Goal: Find contact information: Find contact information

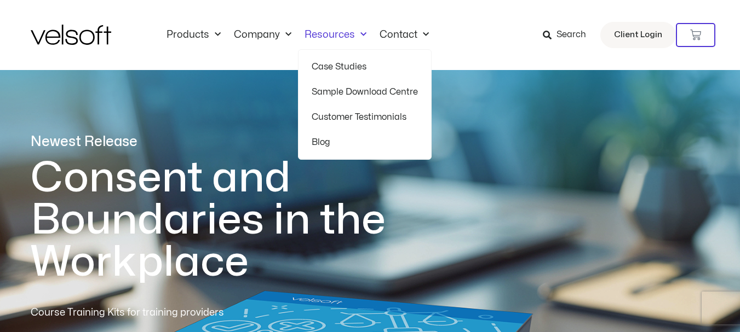
click at [331, 36] on link "Resources" at bounding box center [335, 35] width 75 height 12
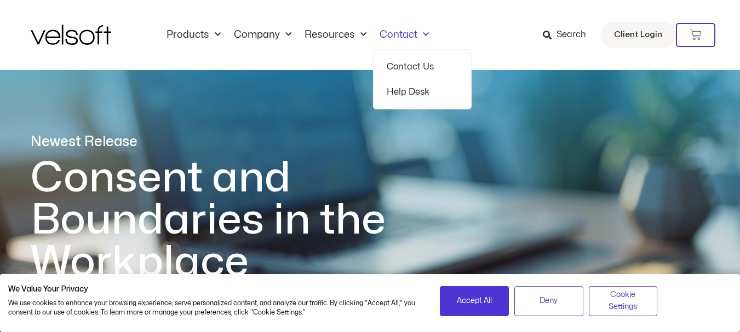
click at [389, 35] on link "Contact" at bounding box center [404, 35] width 62 height 12
click at [396, 33] on link "Contact" at bounding box center [404, 35] width 62 height 12
click at [408, 34] on link "Contact" at bounding box center [404, 35] width 62 height 12
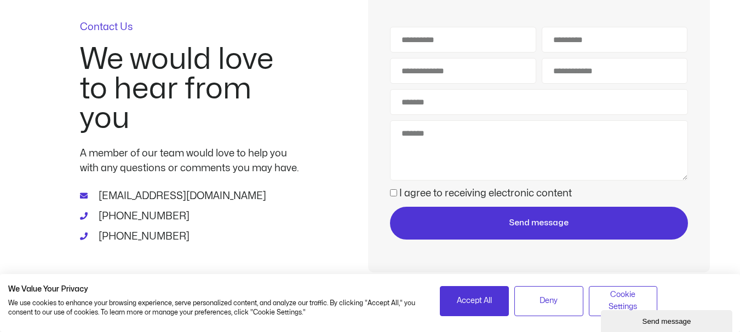
click at [182, 199] on link "[EMAIL_ADDRESS][DOMAIN_NAME]" at bounding box center [189, 196] width 219 height 15
click at [181, 198] on link "[EMAIL_ADDRESS][DOMAIN_NAME]" at bounding box center [189, 196] width 219 height 15
click at [180, 197] on link "[EMAIL_ADDRESS][DOMAIN_NAME]" at bounding box center [189, 196] width 219 height 15
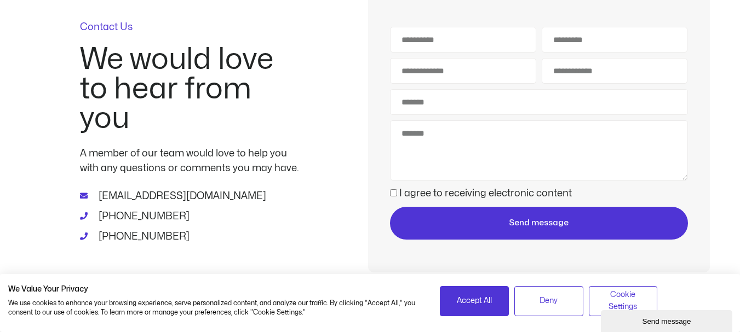
click at [176, 193] on span "[EMAIL_ADDRESS][DOMAIN_NAME]" at bounding box center [181, 196] width 170 height 15
click at [181, 188] on div "info@velsoft.com 1-800-730-7115 1-902-755-1884" at bounding box center [189, 210] width 219 height 68
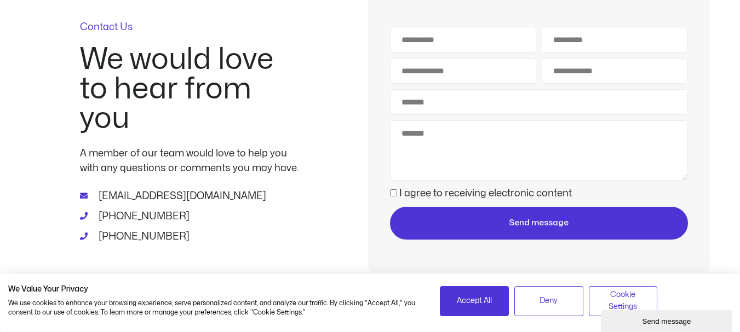
click at [177, 192] on span "[EMAIL_ADDRESS][DOMAIN_NAME]" at bounding box center [181, 196] width 170 height 15
click at [169, 192] on span "[EMAIL_ADDRESS][DOMAIN_NAME]" at bounding box center [181, 196] width 170 height 15
drag, startPoint x: 160, startPoint y: 191, endPoint x: 169, endPoint y: 192, distance: 8.2
click at [169, 192] on span "[EMAIL_ADDRESS][DOMAIN_NAME]" at bounding box center [181, 196] width 170 height 15
click at [167, 192] on span "[EMAIL_ADDRESS][DOMAIN_NAME]" at bounding box center [181, 196] width 170 height 15
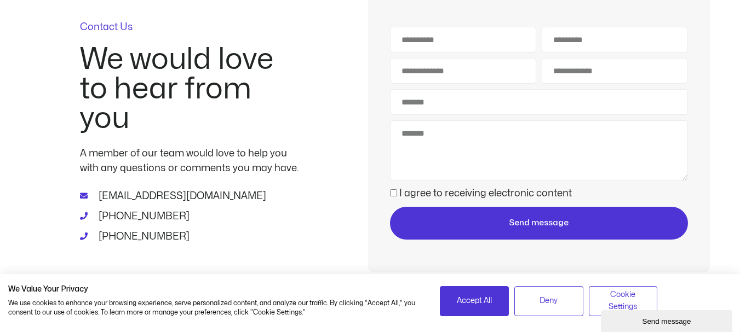
click at [164, 192] on span "[EMAIL_ADDRESS][DOMAIN_NAME]" at bounding box center [181, 196] width 170 height 15
click at [102, 194] on span "[EMAIL_ADDRESS][DOMAIN_NAME]" at bounding box center [181, 196] width 170 height 15
click at [182, 175] on p "A member of our team would love to help you with any questions or comments you …" at bounding box center [189, 161] width 219 height 30
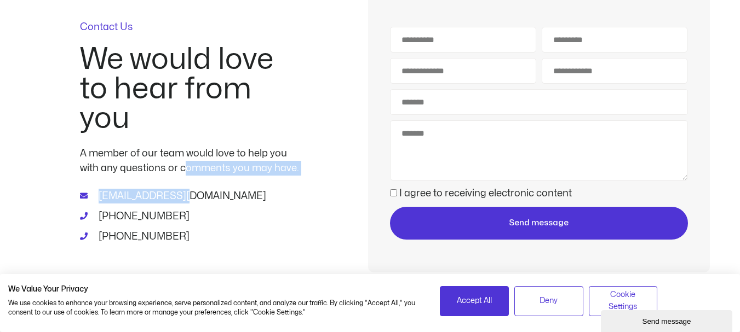
drag, startPoint x: 183, startPoint y: 173, endPoint x: 183, endPoint y: 195, distance: 22.4
click at [183, 195] on div "Contact Us We would love to hear from you A member of our team would love to he…" at bounding box center [189, 133] width 219 height 222
click at [183, 195] on link "[EMAIL_ADDRESS][DOMAIN_NAME]" at bounding box center [189, 196] width 219 height 15
click at [215, 190] on link "[EMAIL_ADDRESS][DOMAIN_NAME]" at bounding box center [189, 196] width 219 height 15
click at [221, 181] on div "info@velsoft.com 1-800-730-7115 1-902-755-1884" at bounding box center [189, 210] width 219 height 68
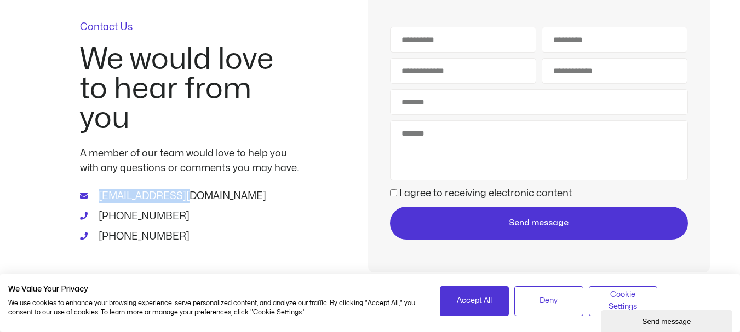
drag, startPoint x: 185, startPoint y: 183, endPoint x: 97, endPoint y: 196, distance: 89.0
click at [97, 196] on div "info@velsoft.com 1-800-730-7115 1-902-755-1884" at bounding box center [189, 210] width 219 height 68
copy span "[EMAIL_ADDRESS][DOMAIN_NAME]"
